Goal: Information Seeking & Learning: Check status

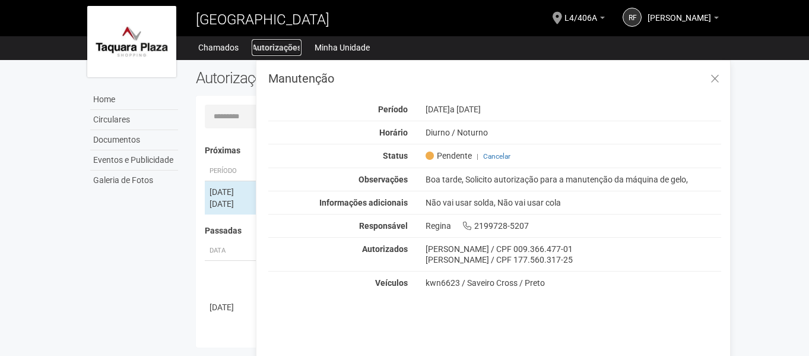
click at [289, 50] on link "Autorizações" at bounding box center [277, 47] width 50 height 17
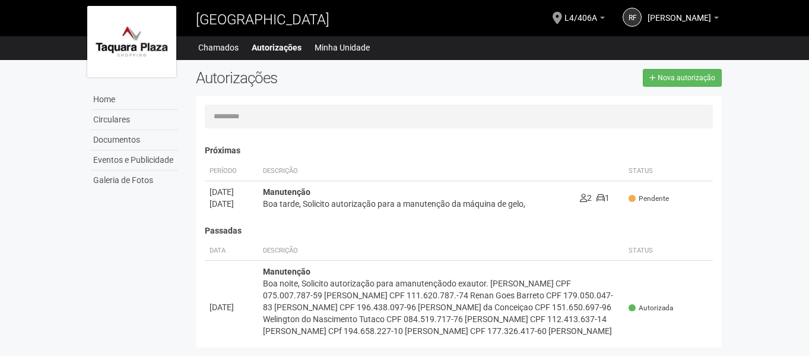
scroll to position [18, 0]
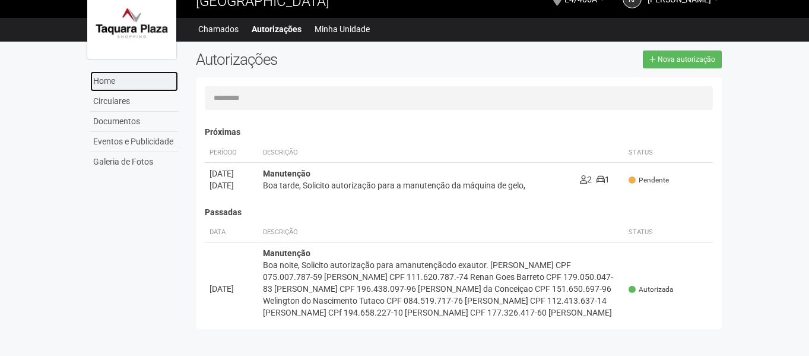
click at [109, 84] on link "Home" at bounding box center [134, 81] width 88 height 20
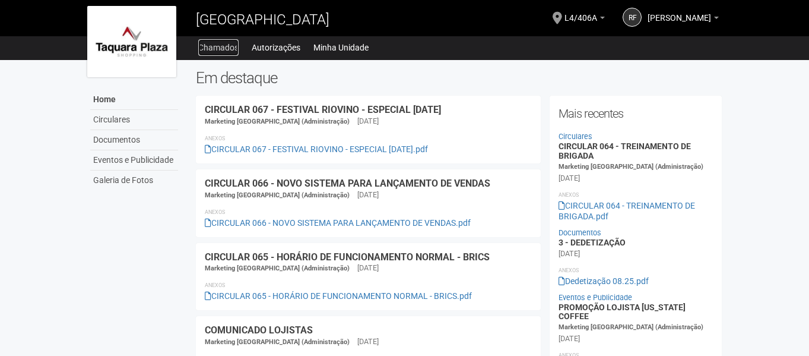
click at [219, 46] on link "Chamados" at bounding box center [218, 47] width 40 height 17
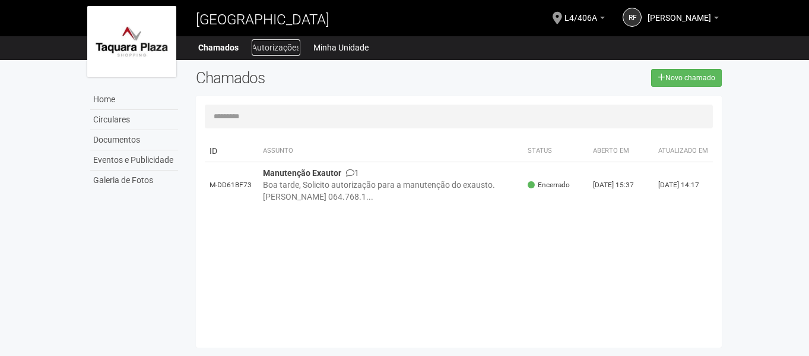
click at [275, 49] on link "Autorizações" at bounding box center [276, 47] width 49 height 17
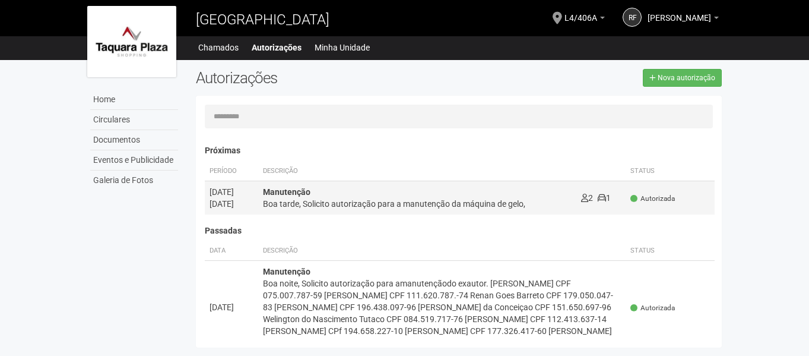
click at [549, 198] on div "Boa tarde, Solicito autorização para a manutenção da máquina de gelo," at bounding box center [417, 204] width 309 height 12
click at [549, 198] on div "Carregando... Nenhuma autorização foi solicitada Próximas Período Descrição Sta…" at bounding box center [459, 222] width 527 height 234
